Goal: Entertainment & Leisure: Consume media (video, audio)

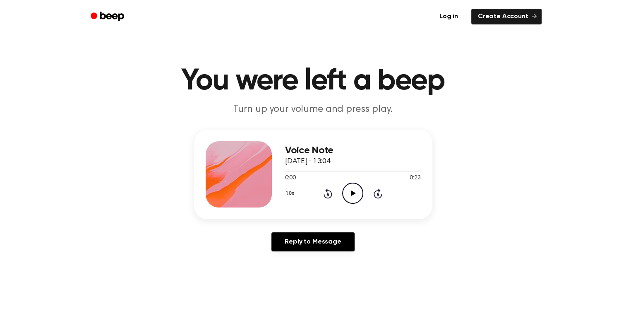
click at [353, 192] on icon at bounding box center [353, 192] width 5 height 5
click at [328, 192] on icon "Rewind 5 seconds" at bounding box center [327, 193] width 9 height 11
click at [355, 190] on icon "Play Audio" at bounding box center [352, 193] width 21 height 21
